Goal: Task Accomplishment & Management: Manage account settings

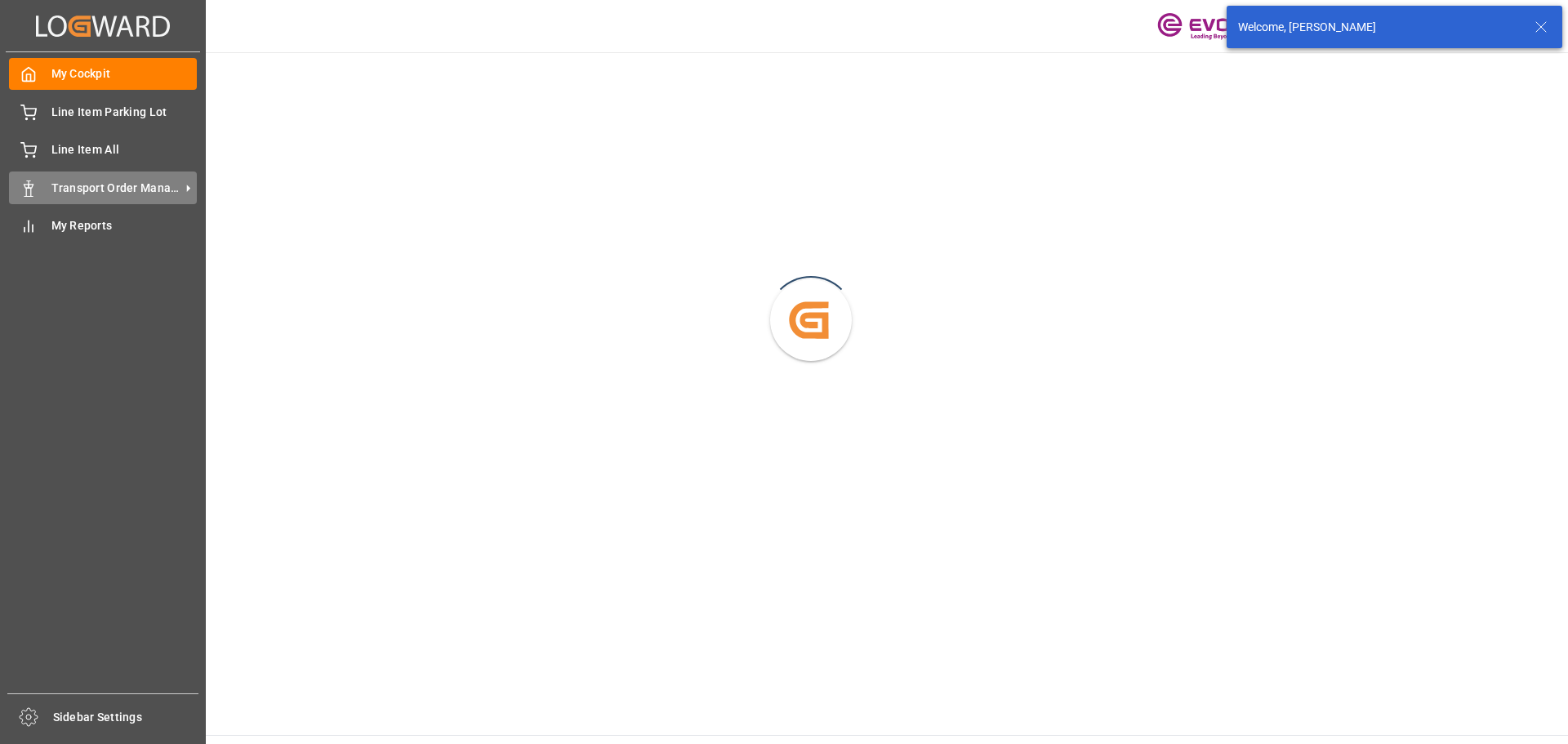
click at [79, 190] on span "Transport Order Management" at bounding box center [116, 188] width 129 height 17
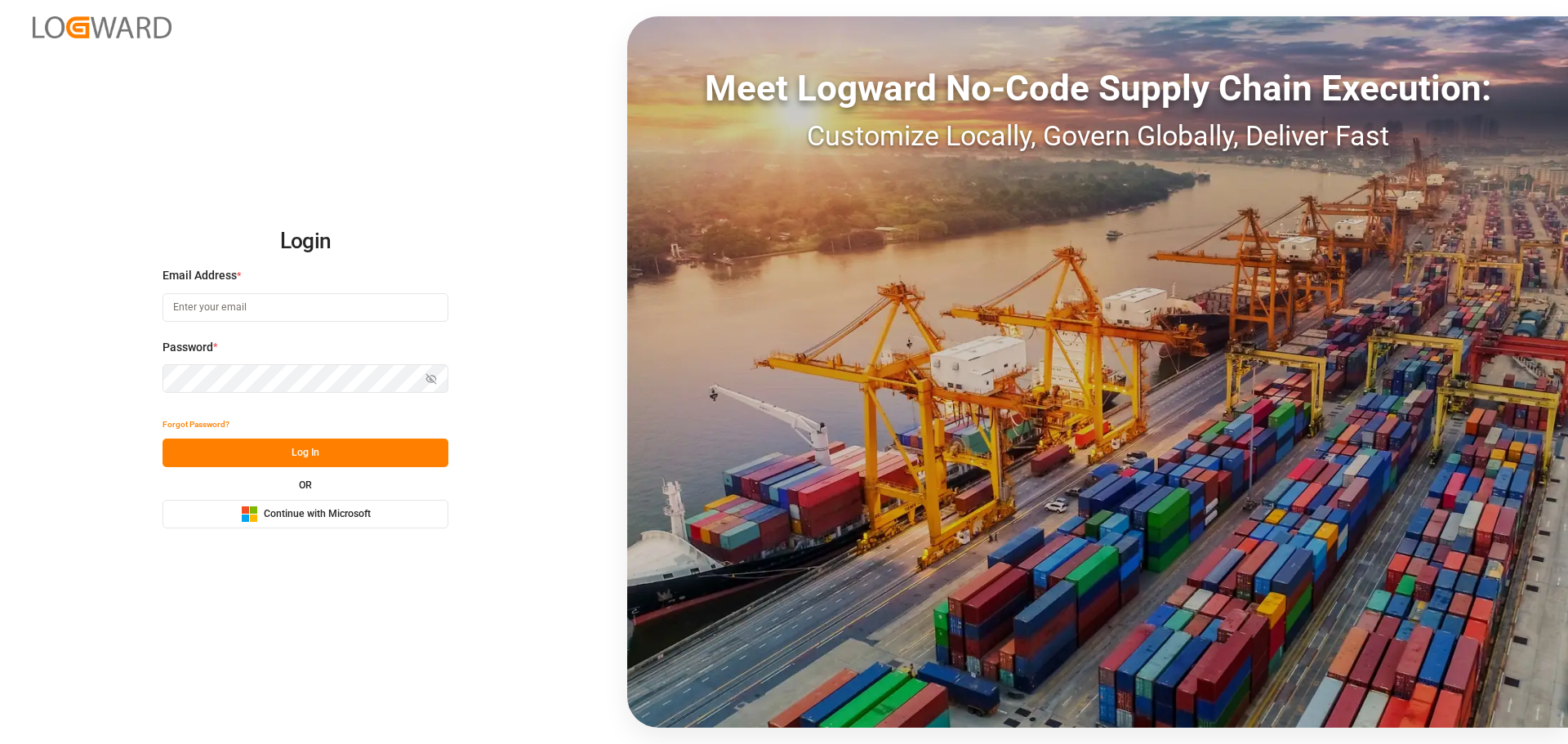
click at [231, 314] on input at bounding box center [305, 307] width 286 height 29
type input "renee.hagmann@evonik.com"
click at [283, 451] on button "Log In" at bounding box center [305, 453] width 286 height 29
click at [100, 387] on div "Login Email Address * renee.hagmann@evonik.com Password * Show password Forgot …" at bounding box center [784, 372] width 1568 height 744
click at [295, 455] on button "Log In" at bounding box center [305, 453] width 286 height 29
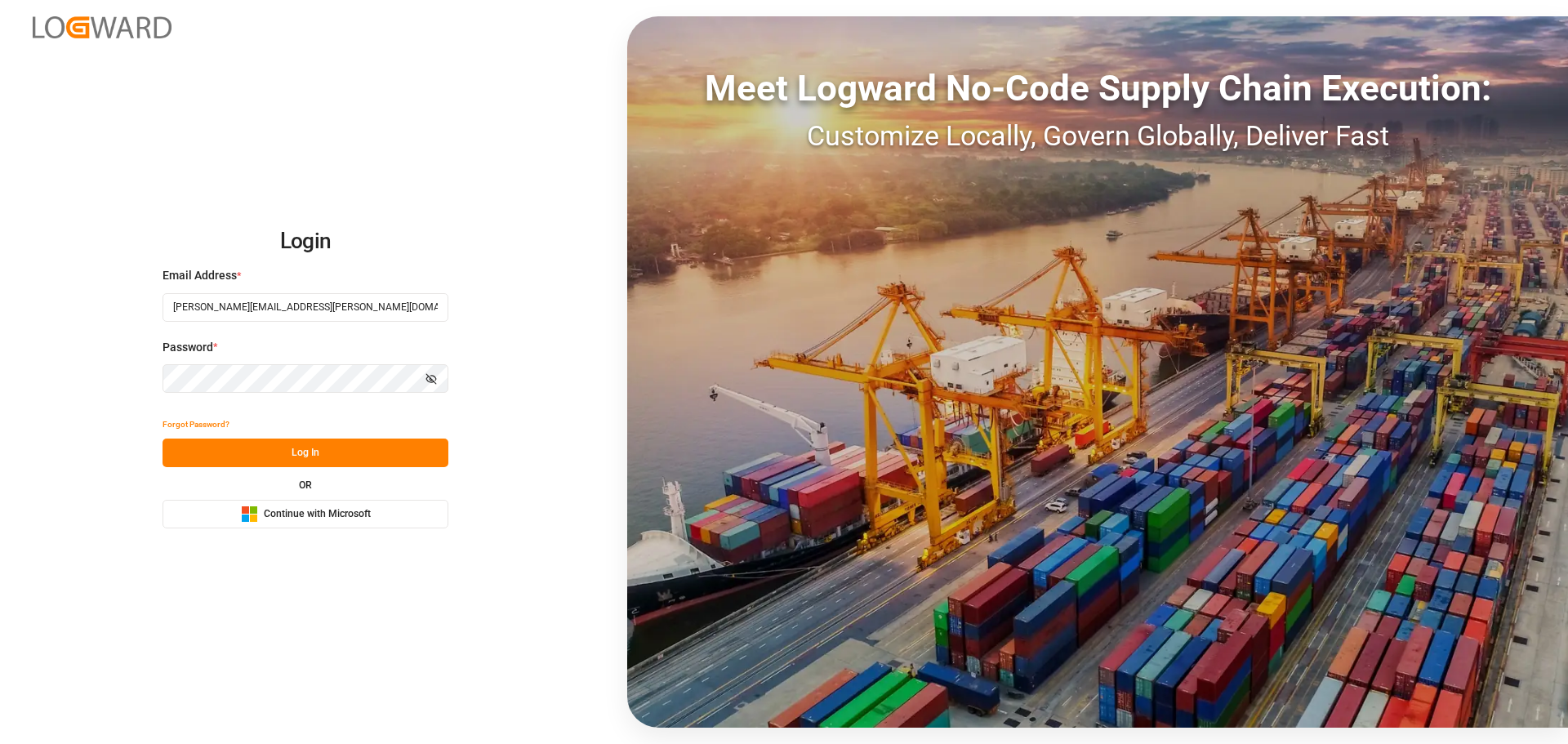
click at [435, 378] on icon "button" at bounding box center [431, 379] width 12 height 12
click at [297, 453] on button "Log In" at bounding box center [305, 453] width 286 height 29
